Goal: Find specific page/section

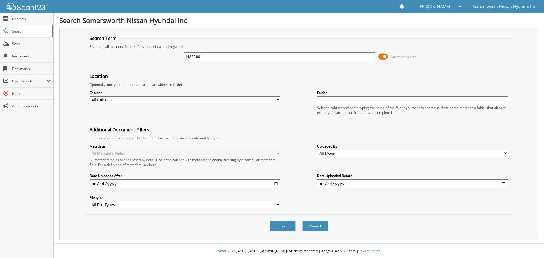
type input "N25260"
click at [302, 221] on button "Search" at bounding box center [315, 226] width 26 height 10
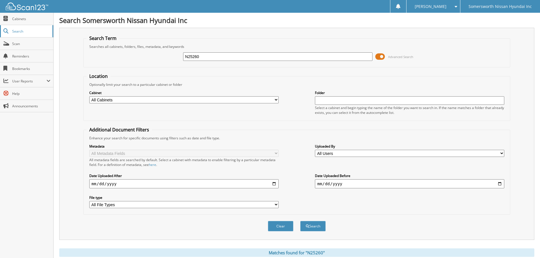
click at [21, 26] on link "Search" at bounding box center [26, 31] width 53 height 12
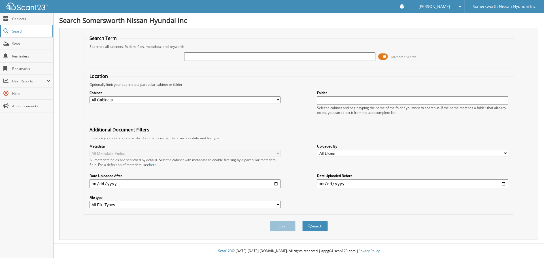
click at [30, 29] on span "Search" at bounding box center [30, 31] width 37 height 5
click at [37, 53] on link "Reminders" at bounding box center [26, 56] width 53 height 12
click at [26, 15] on link "Cabinets" at bounding box center [26, 19] width 53 height 12
